Goal: Information Seeking & Learning: Understand process/instructions

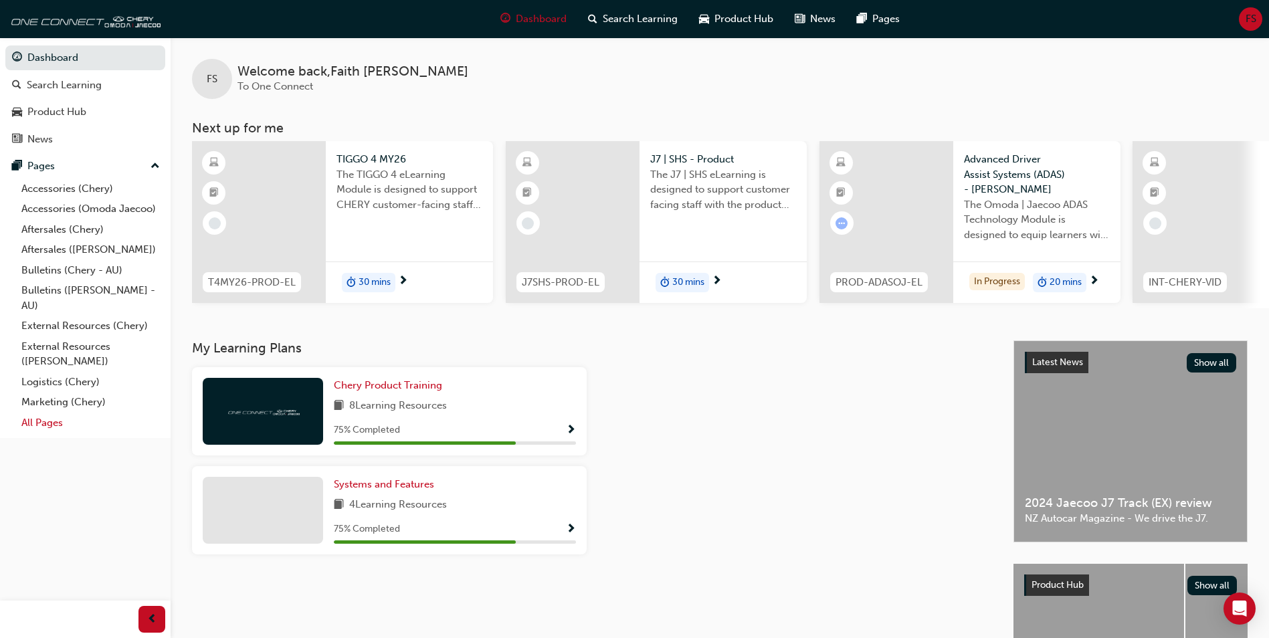
click at [54, 423] on link "All Pages" at bounding box center [90, 423] width 149 height 21
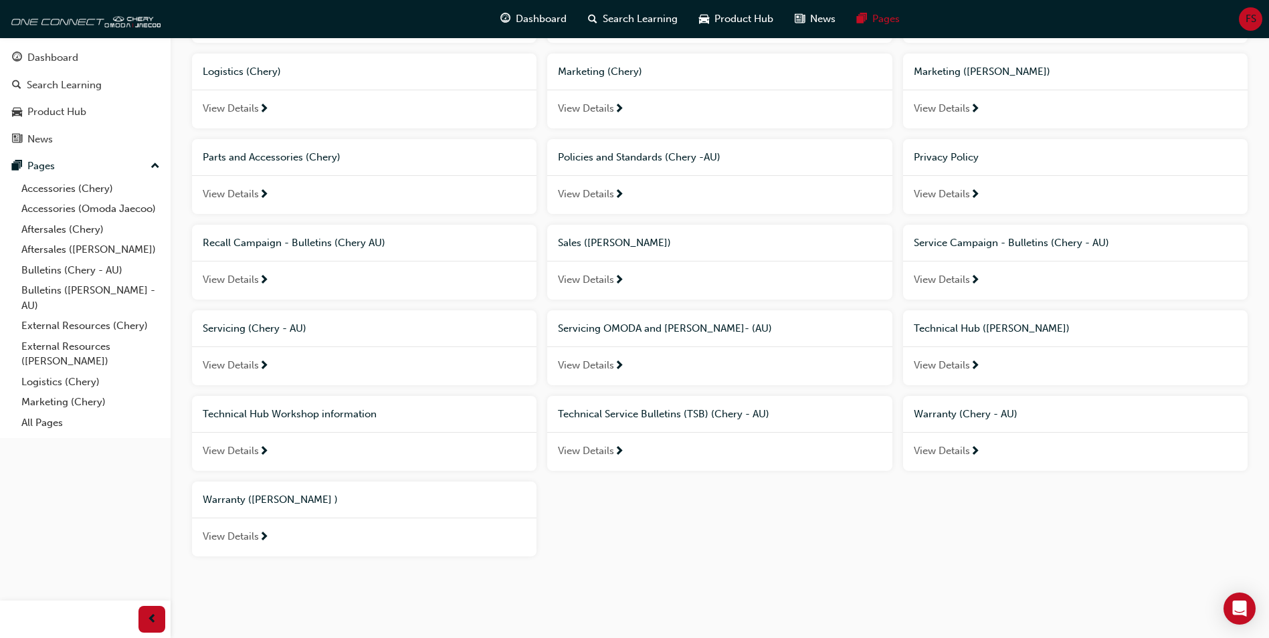
scroll to position [468, 0]
click at [291, 360] on div "View Details" at bounding box center [364, 365] width 345 height 39
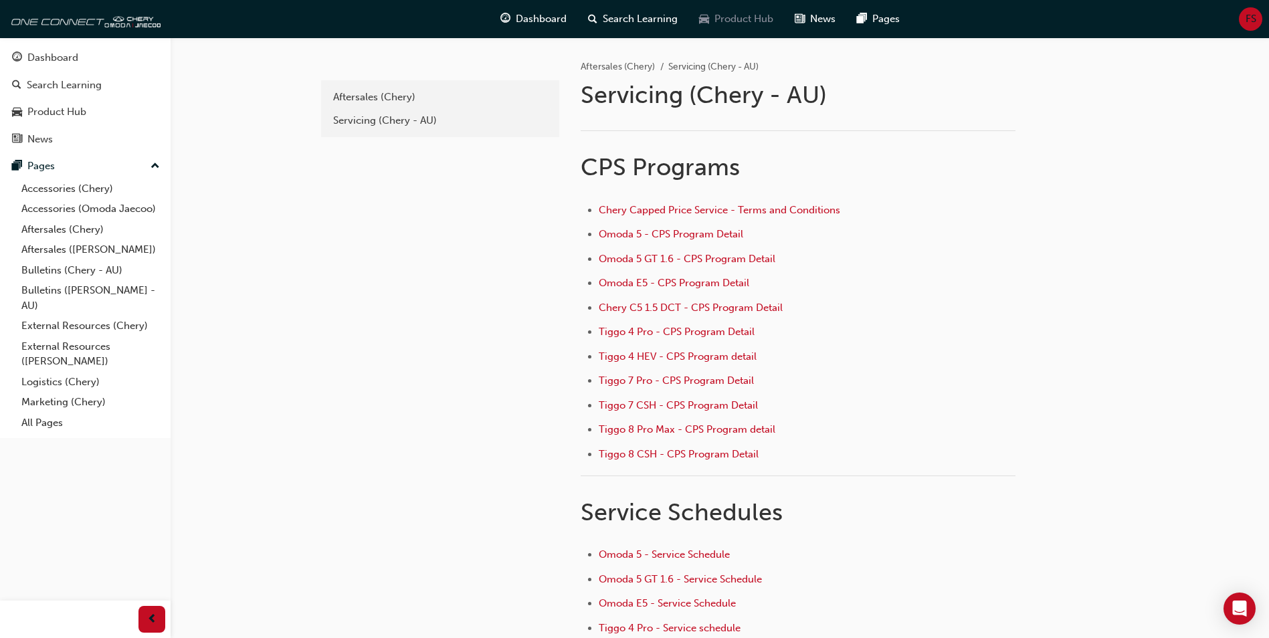
click at [706, 19] on span "car-icon" at bounding box center [704, 19] width 10 height 17
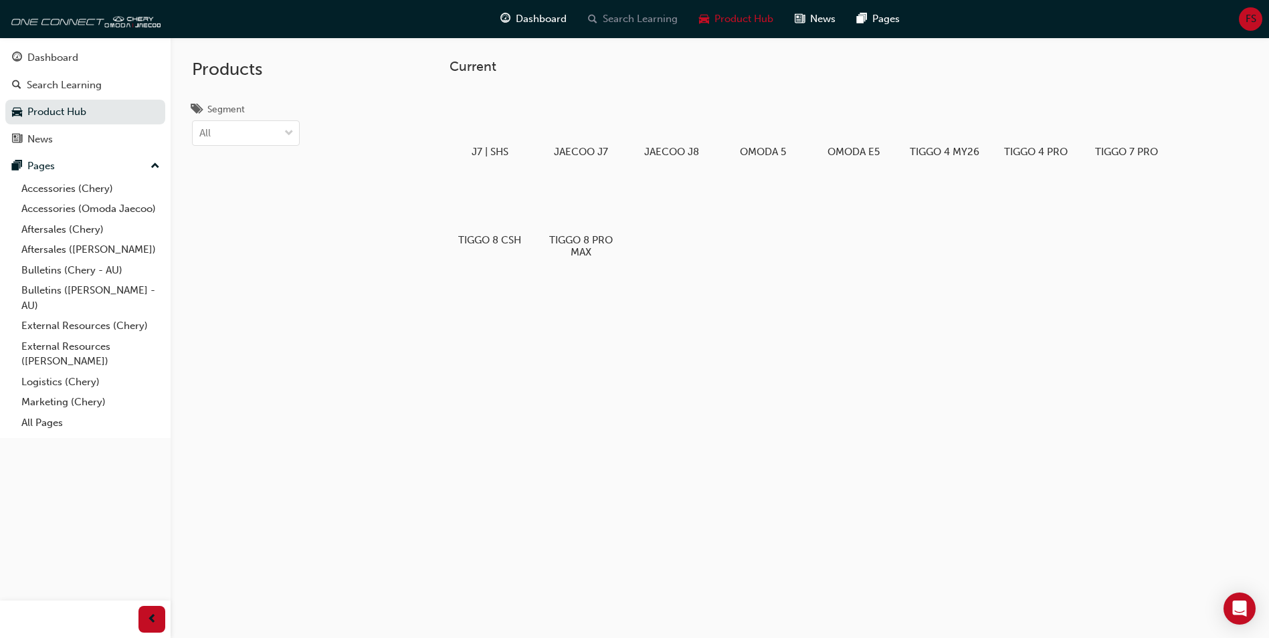
click at [596, 24] on span "search-icon" at bounding box center [592, 19] width 9 height 17
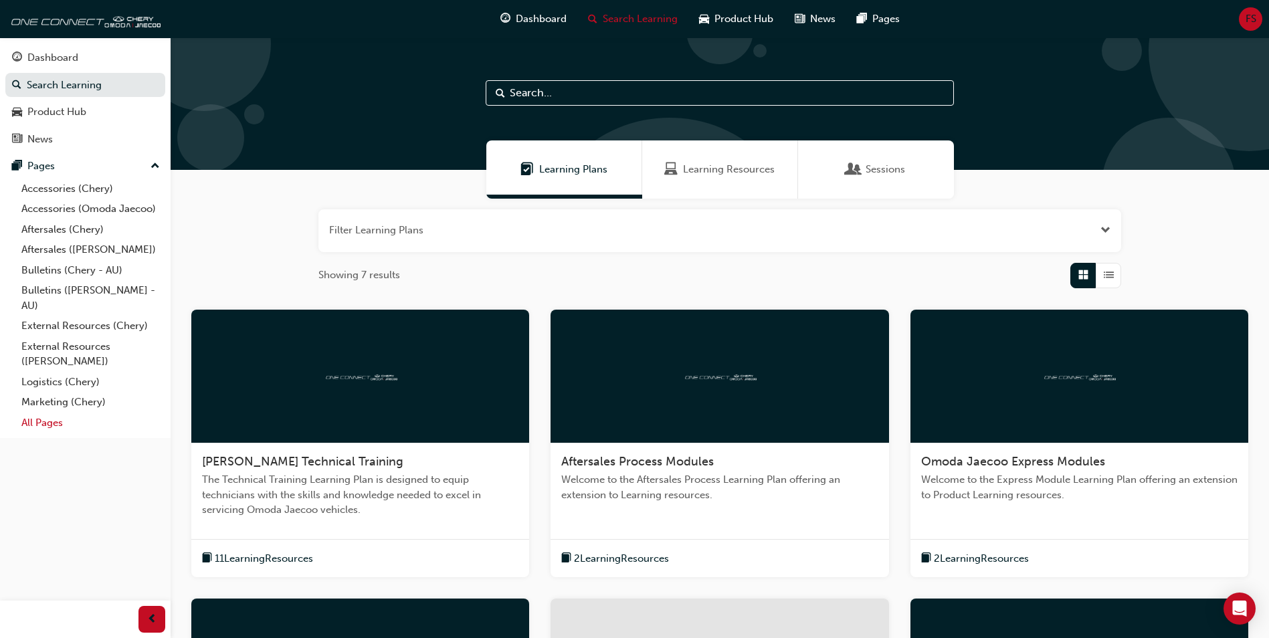
click at [73, 429] on link "All Pages" at bounding box center [90, 423] width 149 height 21
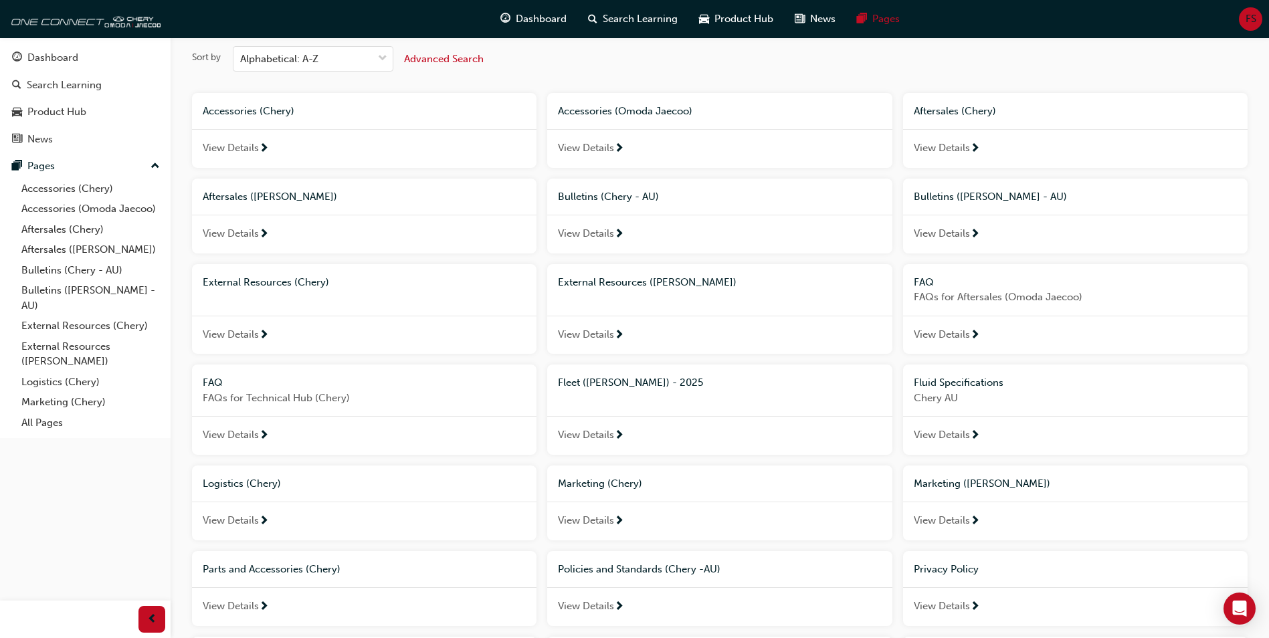
scroll to position [268, 0]
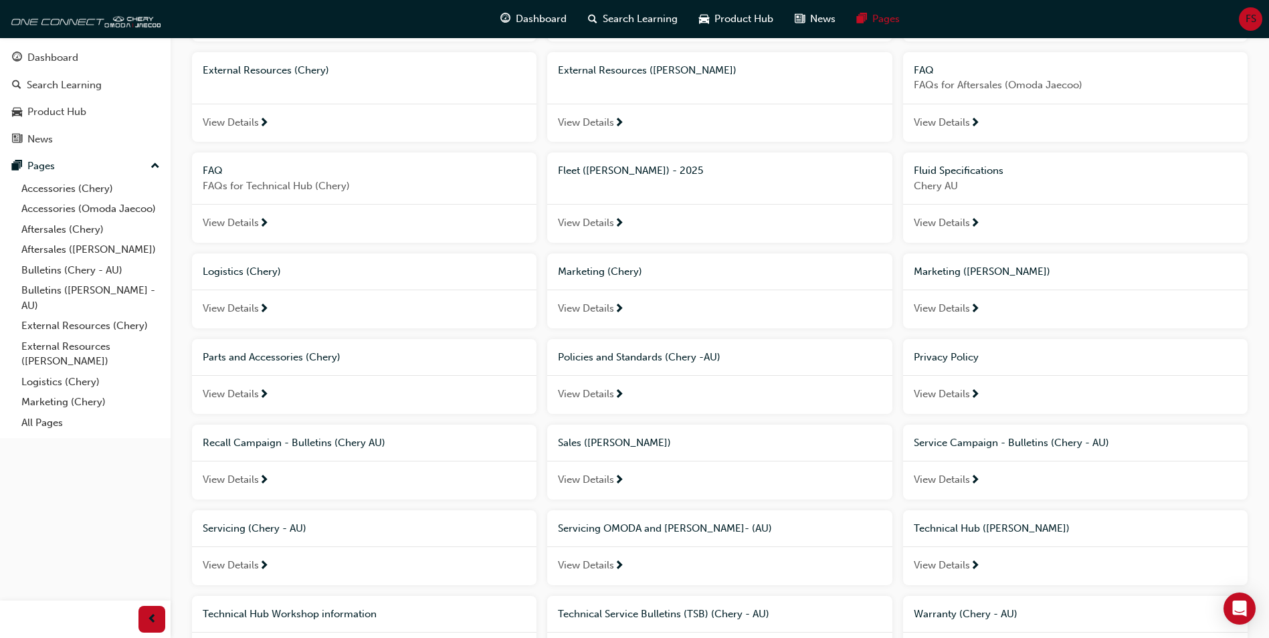
click at [600, 563] on span "View Details" at bounding box center [586, 565] width 56 height 15
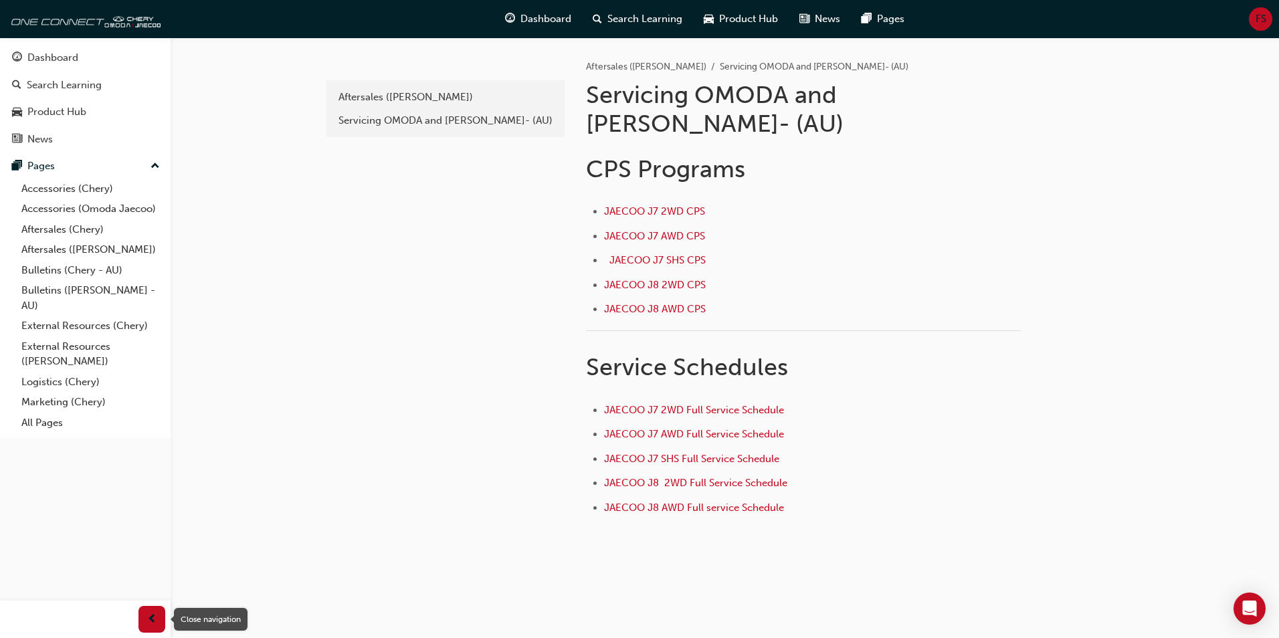
click at [156, 618] on span "prev-icon" at bounding box center [152, 620] width 10 height 17
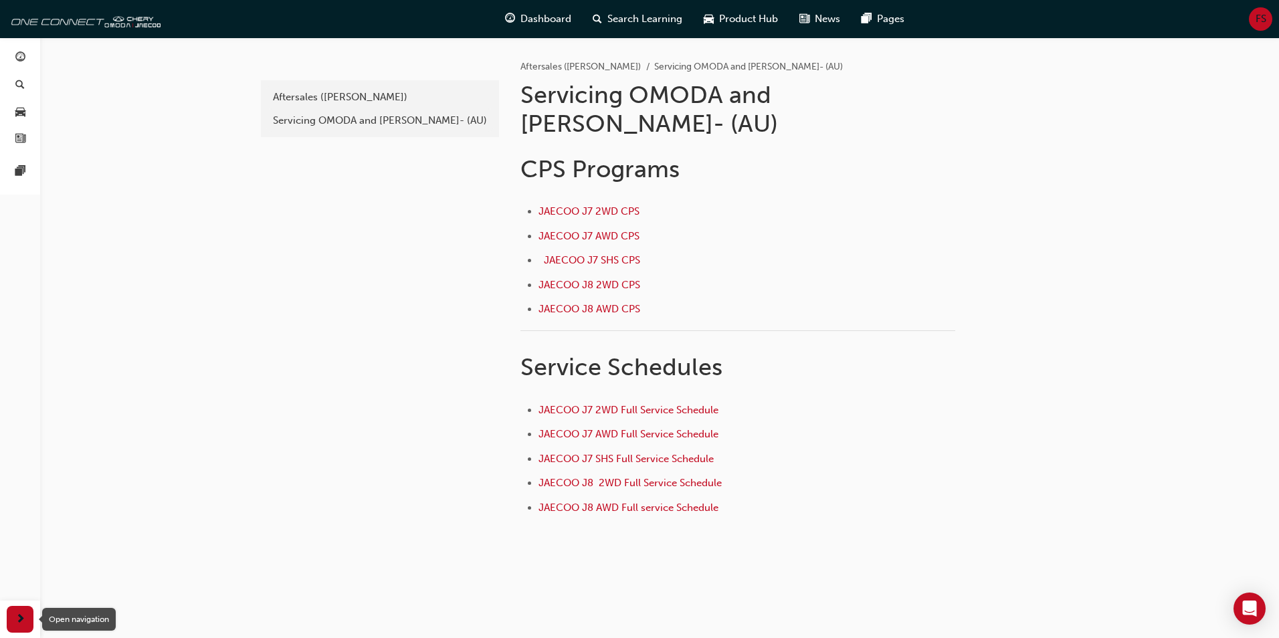
click at [9, 618] on div "button" at bounding box center [20, 619] width 27 height 27
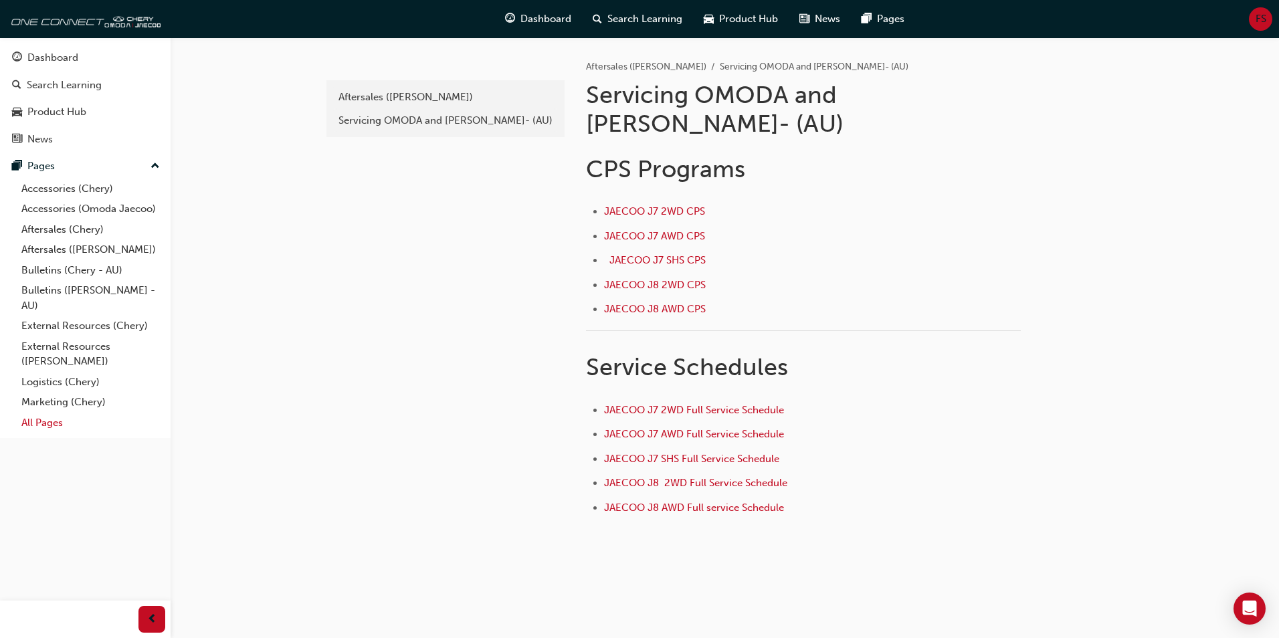
click at [69, 422] on link "All Pages" at bounding box center [90, 423] width 149 height 21
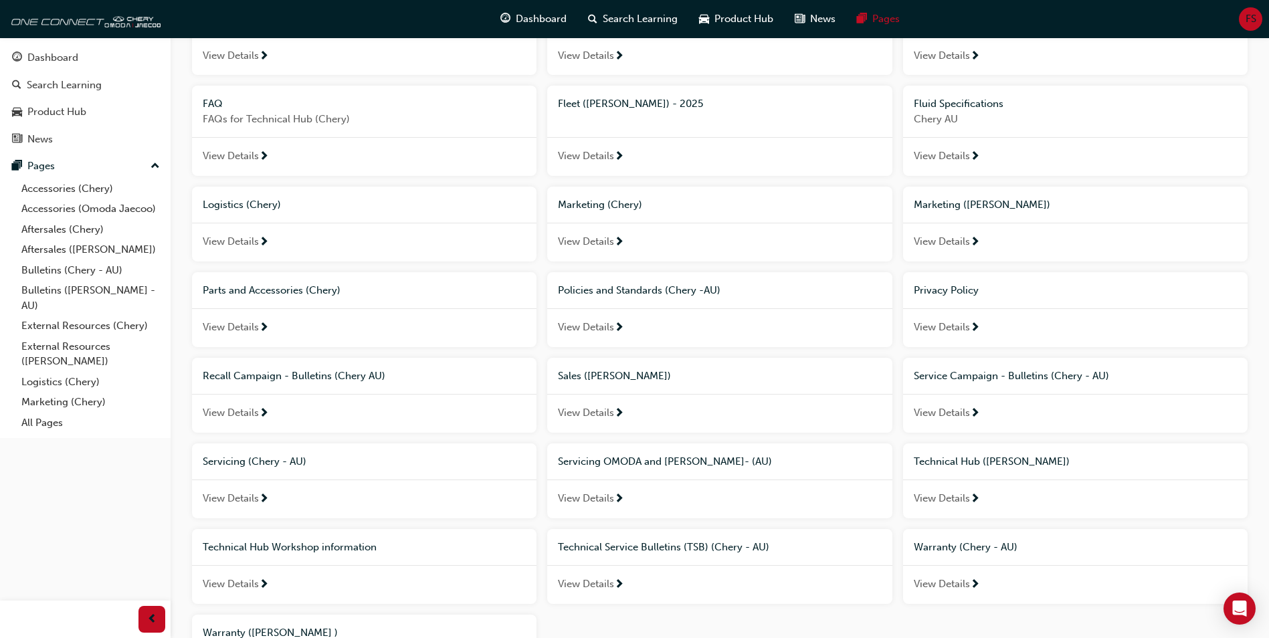
click at [252, 495] on span "View Details" at bounding box center [231, 498] width 56 height 15
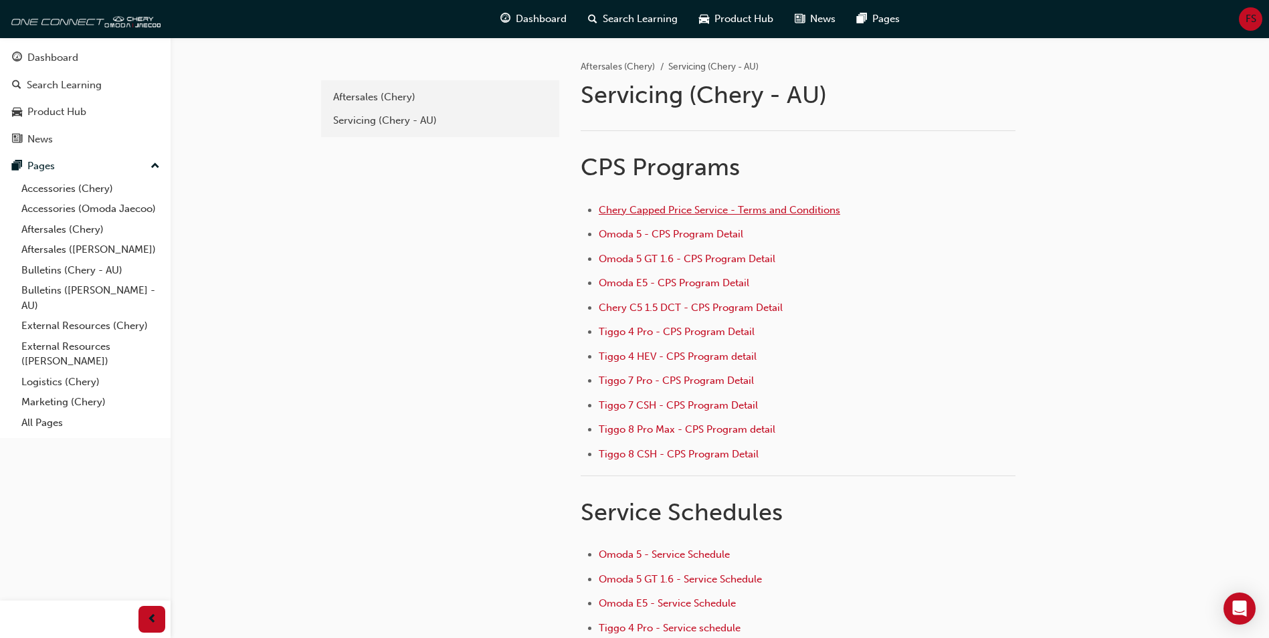
click at [667, 211] on span "Chery Capped Price Service - Terms and Conditions" at bounding box center [720, 210] width 242 height 12
